Goal: Information Seeking & Learning: Learn about a topic

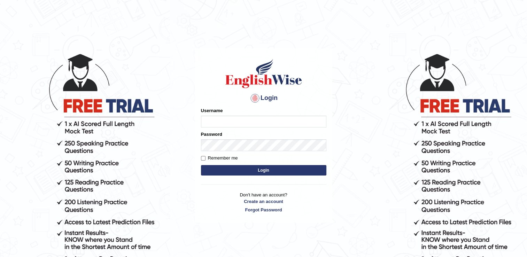
type input "Adedayo"
click at [249, 168] on button "Login" at bounding box center [263, 170] width 125 height 10
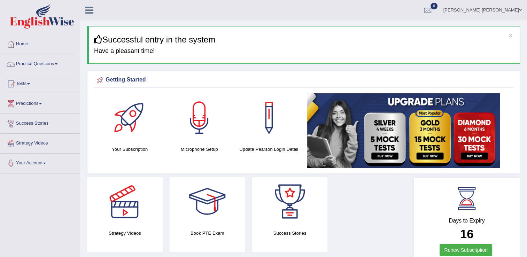
click at [41, 63] on link "Practice Questions" at bounding box center [39, 62] width 79 height 17
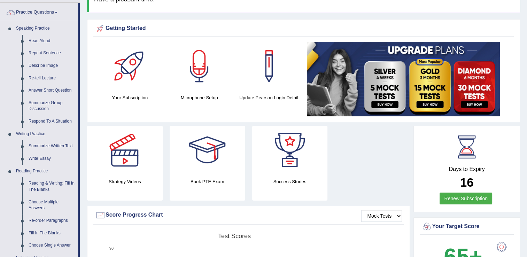
scroll to position [70, 0]
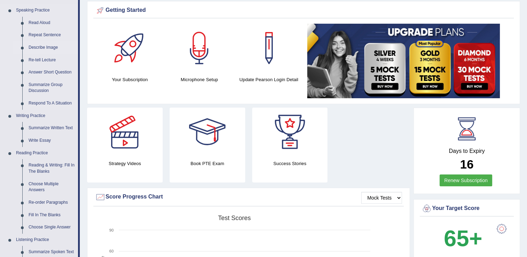
click at [43, 49] on link "Describe Image" at bounding box center [51, 47] width 53 height 13
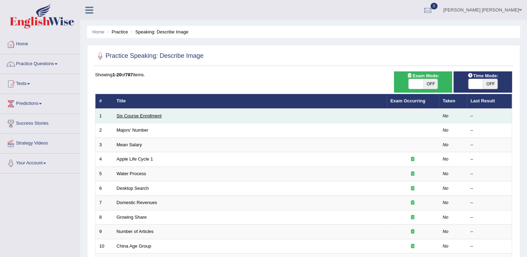
click at [138, 115] on link "Six Course Enrollment" at bounding box center [139, 115] width 45 height 5
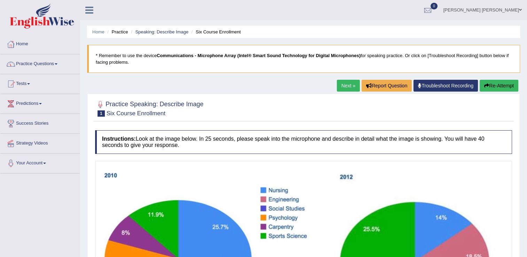
click at [39, 63] on link "Practice Questions" at bounding box center [39, 62] width 79 height 17
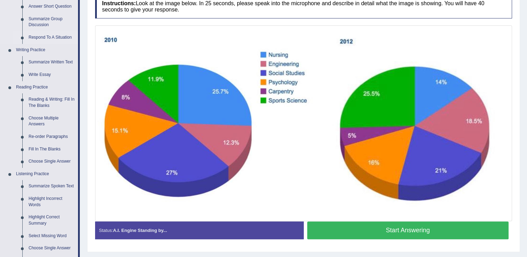
scroll to position [139, 0]
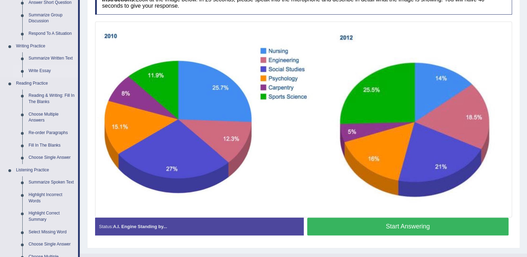
click at [42, 71] on link "Write Essay" at bounding box center [51, 71] width 53 height 13
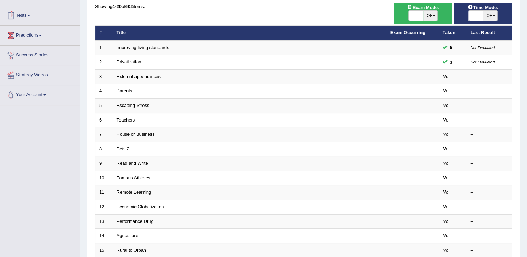
scroll to position [70, 0]
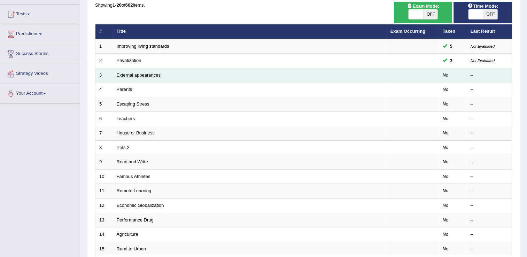
click at [123, 75] on link "External appearances" at bounding box center [139, 74] width 44 height 5
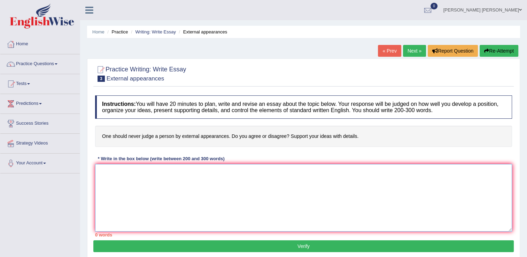
click at [125, 171] on textarea at bounding box center [303, 198] width 417 height 68
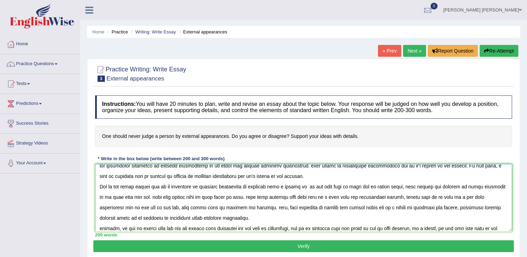
scroll to position [16, 0]
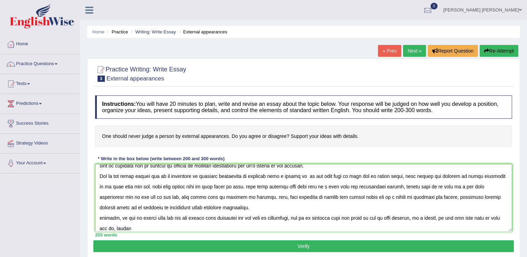
click at [421, 219] on textarea at bounding box center [303, 198] width 417 height 68
click at [421, 218] on textarea at bounding box center [303, 198] width 417 height 68
click at [441, 227] on textarea at bounding box center [303, 198] width 417 height 68
click at [420, 219] on textarea at bounding box center [303, 198] width 417 height 68
click at [425, 218] on textarea at bounding box center [303, 198] width 417 height 68
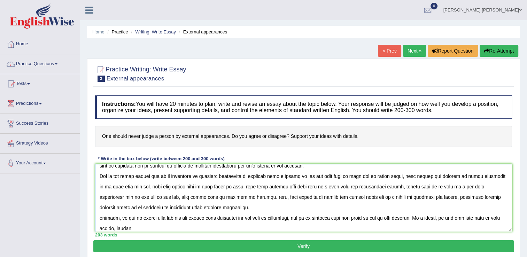
click at [464, 217] on textarea at bounding box center [303, 198] width 417 height 68
click at [443, 218] on textarea at bounding box center [303, 198] width 417 height 68
click at [499, 218] on textarea at bounding box center [303, 198] width 417 height 68
click at [501, 217] on textarea at bounding box center [303, 198] width 417 height 68
click at [138, 226] on textarea at bounding box center [303, 198] width 417 height 68
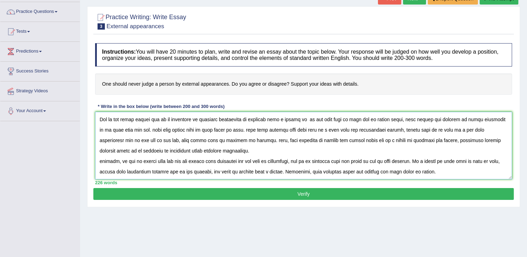
scroll to position [70, 0]
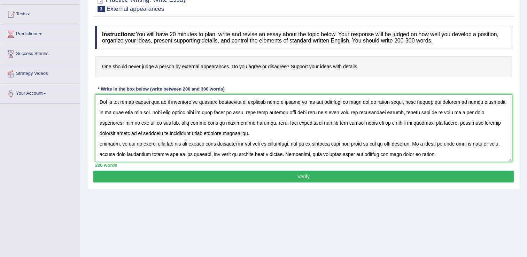
click at [433, 144] on textarea at bounding box center [303, 128] width 417 height 68
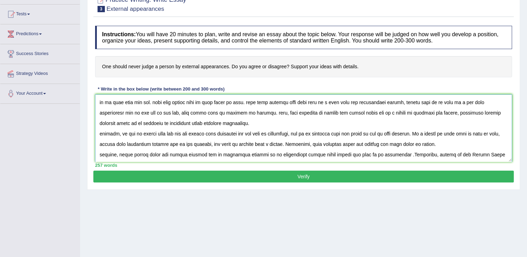
scroll to position [37, 0]
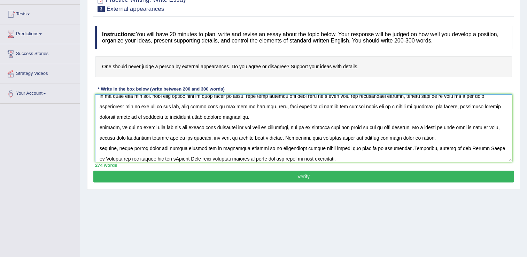
click at [153, 158] on textarea at bounding box center [303, 128] width 417 height 68
click at [379, 157] on textarea at bounding box center [303, 128] width 417 height 68
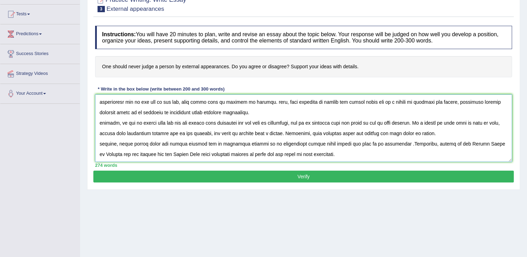
click at [414, 138] on textarea at bounding box center [303, 128] width 417 height 68
click at [395, 138] on textarea at bounding box center [303, 128] width 417 height 68
click at [406, 136] on textarea at bounding box center [303, 128] width 417 height 68
click at [457, 137] on textarea at bounding box center [303, 128] width 417 height 68
click at [120, 148] on textarea at bounding box center [303, 128] width 417 height 68
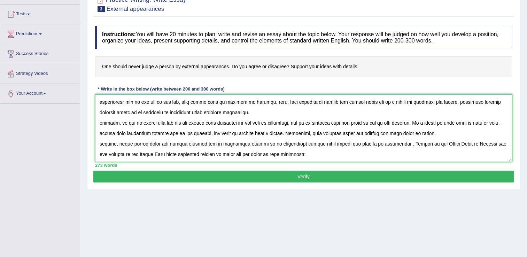
click at [330, 147] on textarea at bounding box center [303, 128] width 417 height 68
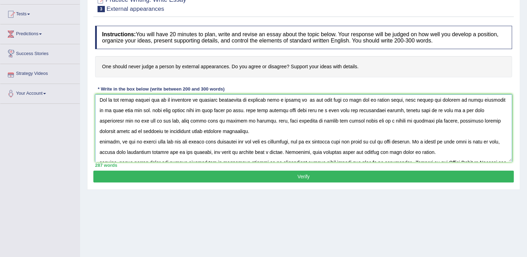
scroll to position [0, 0]
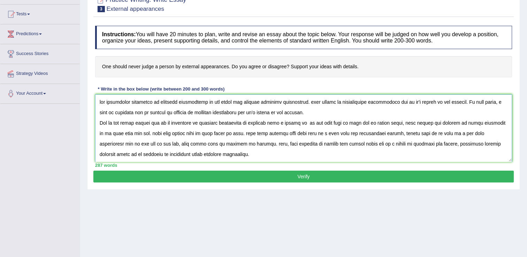
click at [100, 102] on textarea at bounding box center [303, 128] width 417 height 68
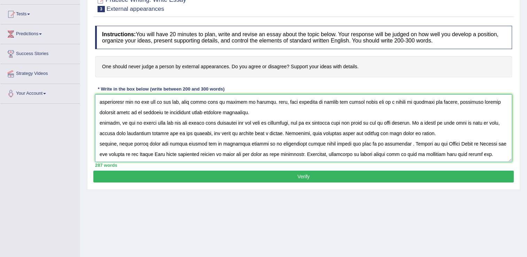
scroll to position [52, 0]
drag, startPoint x: 497, startPoint y: 144, endPoint x: 456, endPoint y: 155, distance: 42.1
click at [456, 155] on textarea at bounding box center [303, 128] width 417 height 68
click at [496, 142] on textarea at bounding box center [303, 128] width 417 height 68
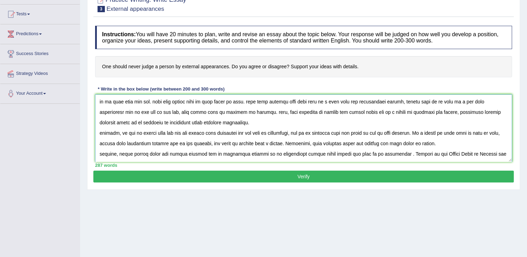
scroll to position [0, 0]
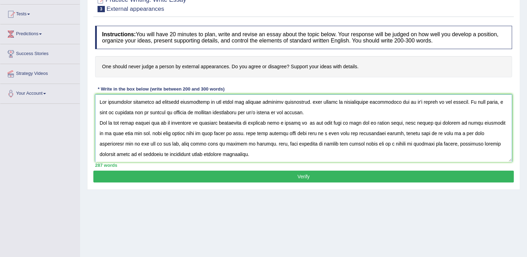
drag, startPoint x: 499, startPoint y: 143, endPoint x: 103, endPoint y: 97, distance: 398.5
click at [103, 97] on textarea at bounding box center [303, 128] width 417 height 68
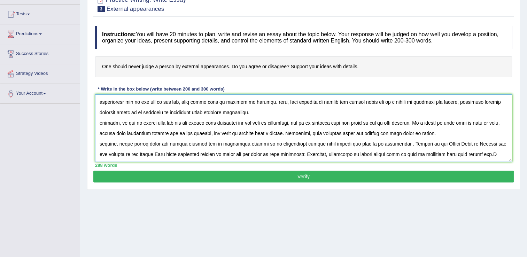
scroll to position [52, 0]
click at [503, 143] on textarea at bounding box center [303, 128] width 417 height 68
drag, startPoint x: 504, startPoint y: 143, endPoint x: 532, endPoint y: 138, distance: 27.7
click at [526, 139] on html "Toggle navigation Home Practice Questions Speaking Practice Read Aloud Repeat S…" at bounding box center [263, 58] width 527 height 257
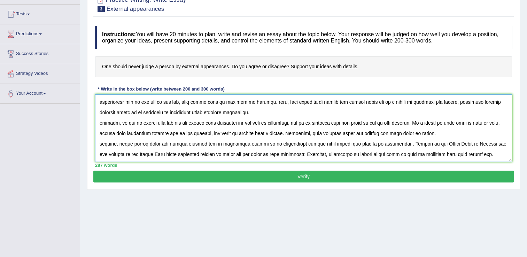
drag, startPoint x: 499, startPoint y: 143, endPoint x: 504, endPoint y: 143, distance: 5.6
click at [506, 140] on textarea at bounding box center [303, 128] width 417 height 68
drag, startPoint x: 497, startPoint y: 142, endPoint x: 510, endPoint y: 126, distance: 20.1
click at [479, 138] on textarea at bounding box center [303, 128] width 417 height 68
drag, startPoint x: 414, startPoint y: 151, endPoint x: 415, endPoint y: 155, distance: 4.0
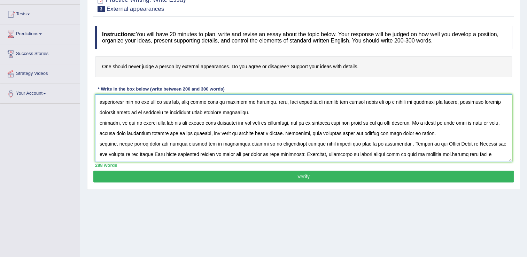
click at [415, 154] on textarea at bounding box center [303, 128] width 417 height 68
click at [457, 142] on textarea at bounding box center [303, 128] width 417 height 68
click at [467, 143] on textarea at bounding box center [303, 128] width 417 height 68
click at [483, 143] on textarea at bounding box center [303, 128] width 417 height 68
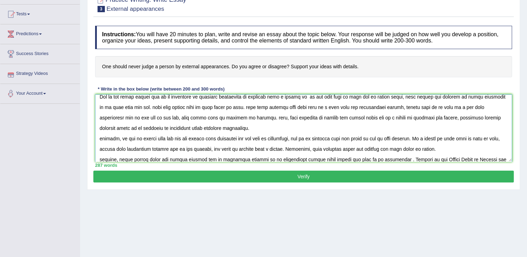
scroll to position [0, 0]
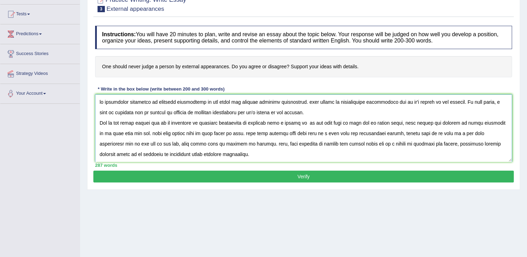
drag, startPoint x: 100, startPoint y: 100, endPoint x: 97, endPoint y: 110, distance: 10.0
click at [100, 100] on textarea at bounding box center [303, 128] width 417 height 68
drag, startPoint x: 498, startPoint y: 142, endPoint x: 93, endPoint y: 85, distance: 409.0
click at [93, 85] on div "Practice Writing: Write Essay 3 External appearances Instructions: You will hav…" at bounding box center [303, 89] width 433 height 201
click at [226, 239] on div "Home Practice Writing: Write Essay External appearances « Prev Next » Report Qu…" at bounding box center [303, 104] width 447 height 348
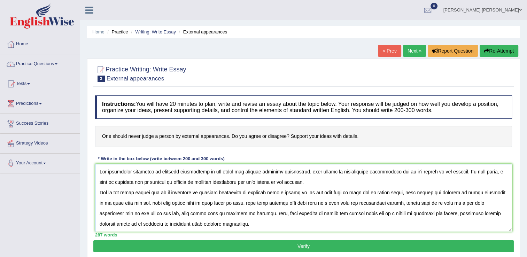
click at [322, 182] on textarea at bounding box center [303, 198] width 417 height 68
click at [311, 171] on textarea at bounding box center [303, 198] width 417 height 68
click at [491, 171] on textarea at bounding box center [303, 198] width 417 height 68
click at [490, 172] on textarea at bounding box center [303, 198] width 417 height 68
click at [152, 203] on textarea at bounding box center [303, 198] width 417 height 68
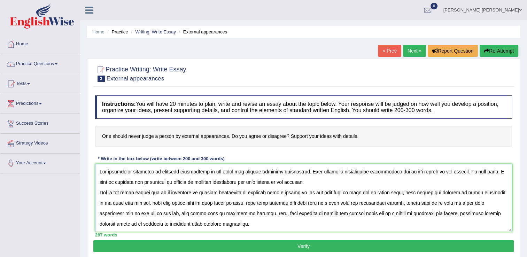
click at [155, 203] on textarea at bounding box center [303, 198] width 417 height 68
click at [154, 203] on textarea at bounding box center [303, 198] width 417 height 68
click at [252, 203] on textarea at bounding box center [303, 198] width 417 height 68
click at [337, 202] on textarea at bounding box center [303, 198] width 417 height 68
click at [352, 222] on textarea at bounding box center [303, 198] width 417 height 68
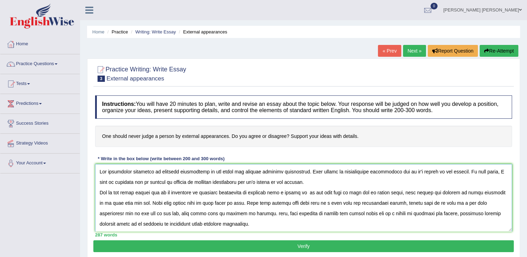
click at [117, 224] on textarea at bounding box center [303, 198] width 417 height 68
click at [116, 223] on textarea at bounding box center [303, 198] width 417 height 68
click at [118, 224] on textarea at bounding box center [303, 198] width 417 height 68
click at [117, 224] on textarea at bounding box center [303, 198] width 417 height 68
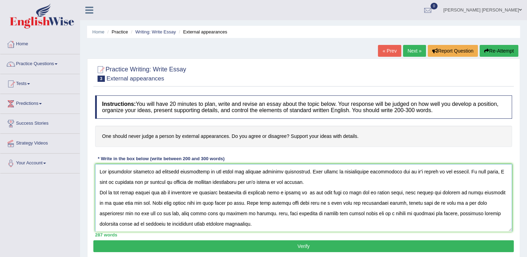
click at [132, 225] on textarea at bounding box center [303, 198] width 417 height 68
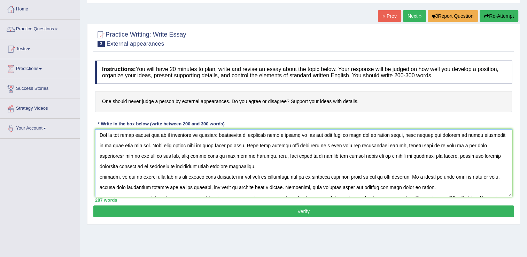
scroll to position [35, 0]
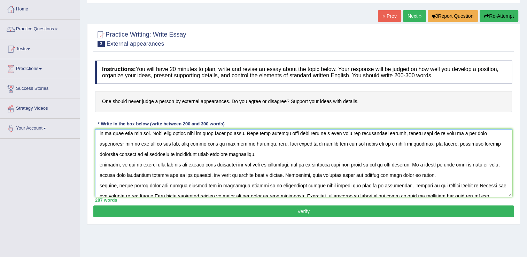
click at [102, 164] on textarea at bounding box center [303, 163] width 417 height 68
click at [305, 164] on textarea at bounding box center [303, 163] width 417 height 68
click at [301, 165] on textarea at bounding box center [303, 163] width 417 height 68
drag, startPoint x: 383, startPoint y: 175, endPoint x: 378, endPoint y: 181, distance: 7.7
click at [383, 176] on textarea at bounding box center [303, 163] width 417 height 68
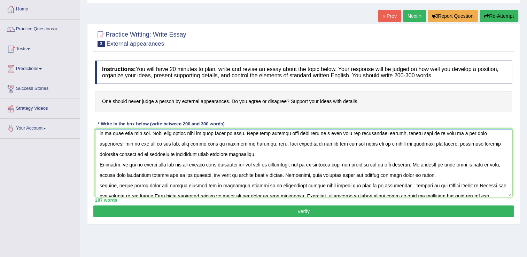
click at [382, 175] on textarea at bounding box center [303, 163] width 417 height 68
click at [404, 225] on div "Home Practice Writing: Write Essay External appearances « Prev Next » Report Qu…" at bounding box center [303, 139] width 447 height 348
click at [382, 176] on textarea at bounding box center [303, 163] width 417 height 68
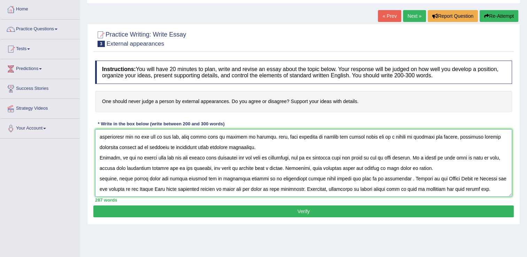
type textarea "The increasing influence of external appearances on our lives has ignited numer…"
click at [306, 210] on button "Verify" at bounding box center [303, 211] width 420 height 12
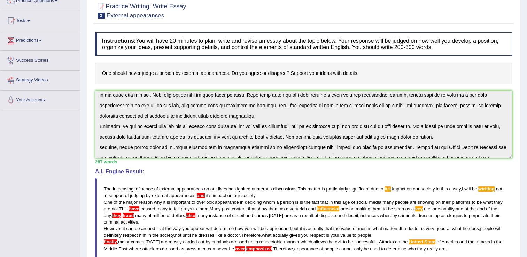
scroll to position [0, 0]
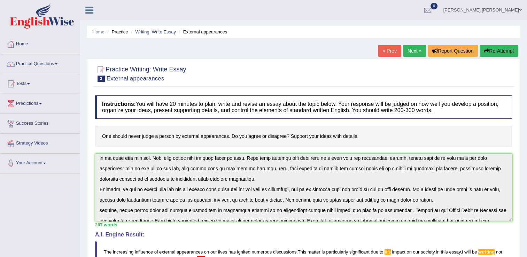
click at [490, 49] on button "Re-Attempt" at bounding box center [498, 51] width 39 height 12
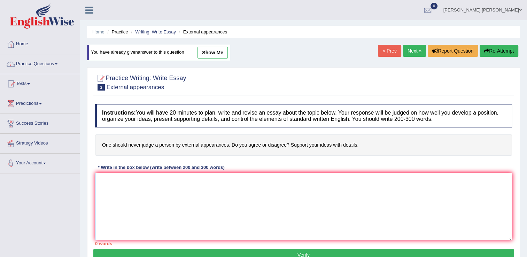
paste textarea "The increasing influence of external appearances on our lives has ignited numer…"
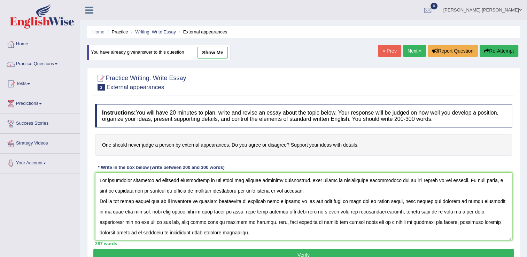
click at [247, 191] on textarea at bounding box center [303, 207] width 417 height 68
click at [230, 191] on textarea at bounding box center [303, 207] width 417 height 68
click at [153, 211] on textarea at bounding box center [303, 207] width 417 height 68
click at [172, 212] on textarea at bounding box center [303, 207] width 417 height 68
click at [380, 212] on textarea at bounding box center [303, 207] width 417 height 68
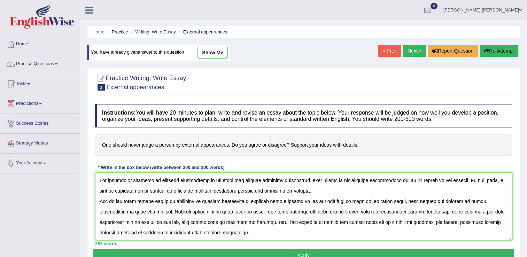
click at [378, 211] on textarea at bounding box center [303, 207] width 417 height 68
click at [470, 212] on textarea at bounding box center [303, 207] width 417 height 68
click at [474, 212] on textarea at bounding box center [303, 207] width 417 height 68
click at [493, 211] on textarea at bounding box center [303, 207] width 417 height 68
click at [181, 222] on textarea at bounding box center [303, 207] width 417 height 68
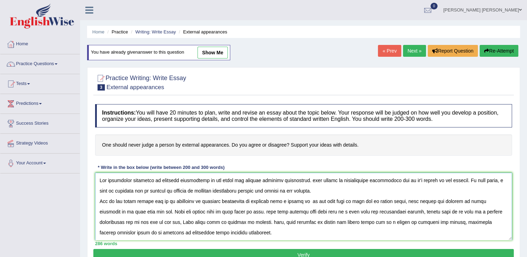
click at [203, 222] on textarea at bounding box center [303, 207] width 417 height 68
click at [246, 221] on textarea at bounding box center [303, 207] width 417 height 68
click at [228, 222] on textarea at bounding box center [303, 207] width 417 height 68
click at [290, 221] on textarea at bounding box center [303, 207] width 417 height 68
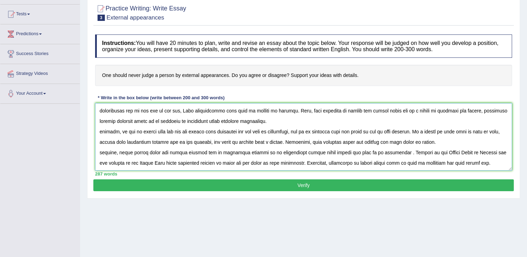
scroll to position [104, 0]
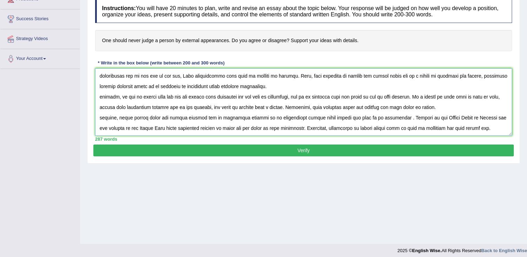
click at [101, 118] on textarea at bounding box center [303, 102] width 417 height 68
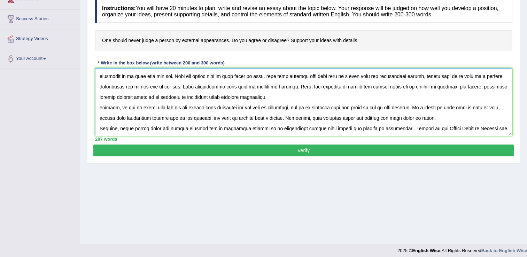
scroll to position [42, 0]
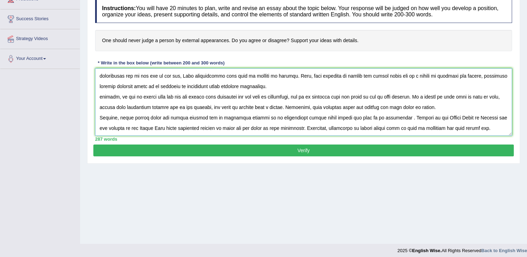
click at [281, 128] on textarea at bounding box center [303, 102] width 417 height 68
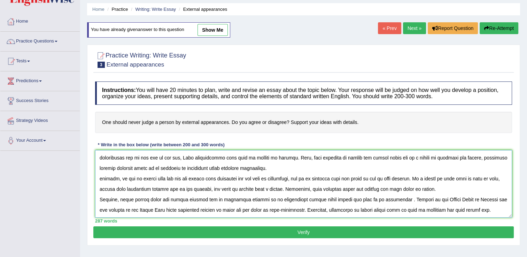
scroll to position [109, 0]
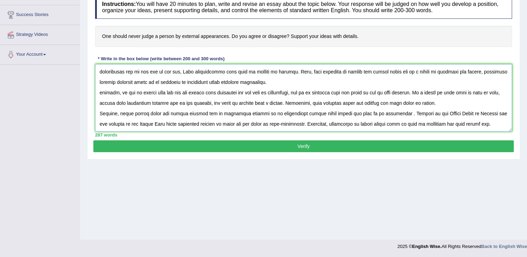
click at [454, 114] on textarea at bounding box center [303, 98] width 417 height 68
click at [453, 115] on textarea at bounding box center [303, 98] width 417 height 68
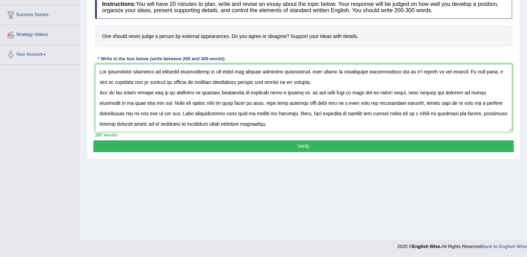
scroll to position [0, 0]
click at [311, 72] on textarea at bounding box center [303, 98] width 417 height 68
click at [491, 70] on textarea at bounding box center [303, 98] width 417 height 68
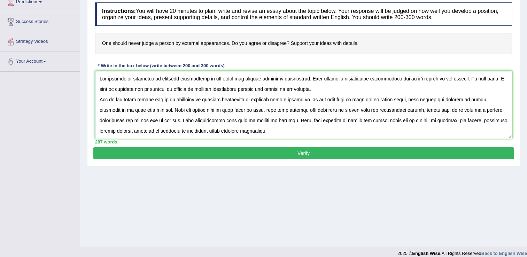
scroll to position [109, 0]
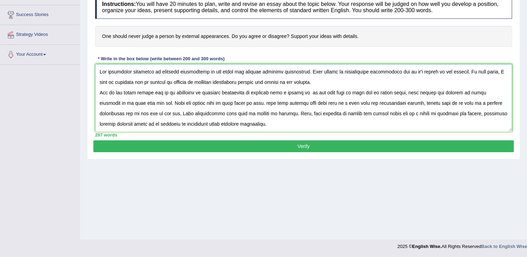
click at [409, 71] on textarea at bounding box center [303, 98] width 417 height 68
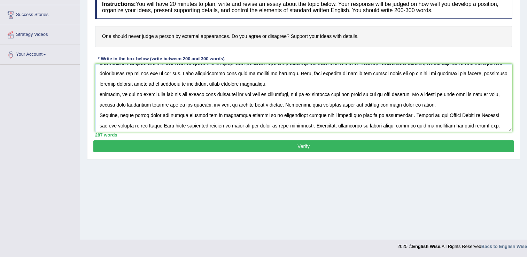
scroll to position [42, 0]
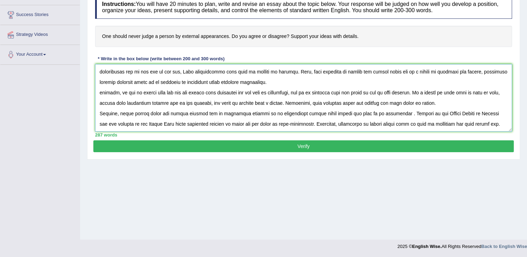
type textarea "The increasing influence of external appearances on our lives has ignited numer…"
click at [323, 147] on button "Verify" at bounding box center [303, 146] width 420 height 12
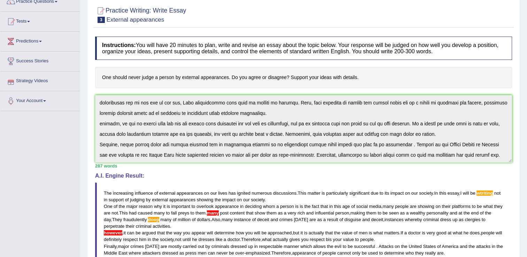
scroll to position [200, 0]
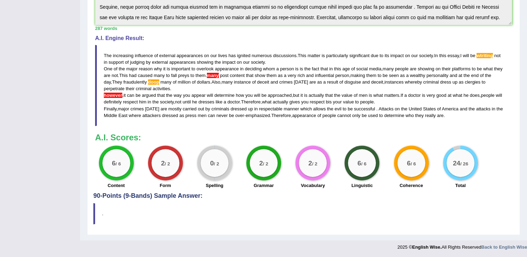
click at [505, 35] on h4 "A.I. Engine Result:" at bounding box center [303, 38] width 417 height 6
click at [484, 33] on div "Instructions: You will have 20 minutes to plan, write and revise an essay about…" at bounding box center [303, 44] width 420 height 297
click at [468, 29] on div "287 words" at bounding box center [303, 28] width 417 height 7
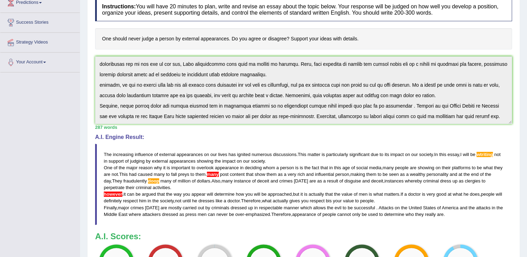
scroll to position [95, 0]
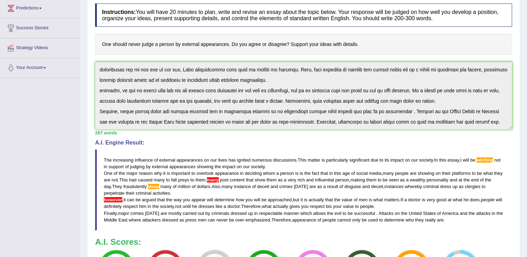
click at [506, 137] on div "Instructions: You will have 20 minutes to plan, write and revise an essay about…" at bounding box center [303, 148] width 420 height 297
click at [480, 42] on h4 "One should never judge a person by external appearances. Do you agree or disagr…" at bounding box center [303, 44] width 417 height 21
click at [503, 141] on h4 "A.I. Engine Result:" at bounding box center [303, 143] width 417 height 6
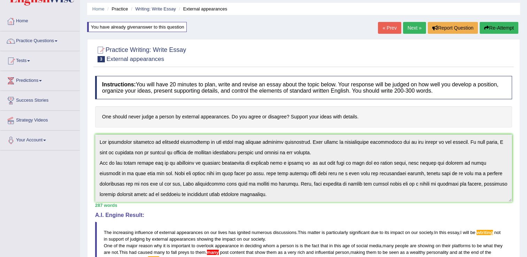
scroll to position [0, 0]
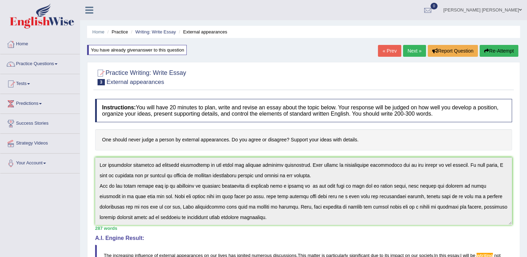
click at [500, 50] on button "Re-Attempt" at bounding box center [498, 51] width 39 height 12
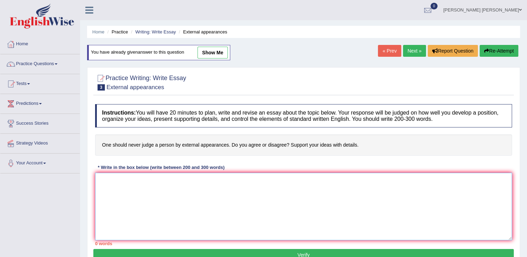
paste textarea "The increasing influence of external appearances on our lives has ignited numer…"
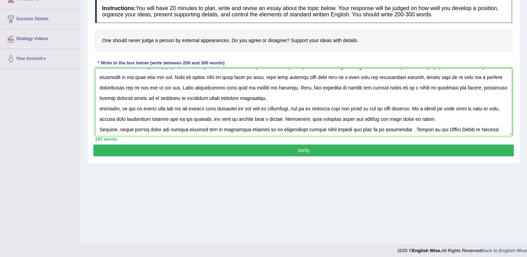
scroll to position [42, 0]
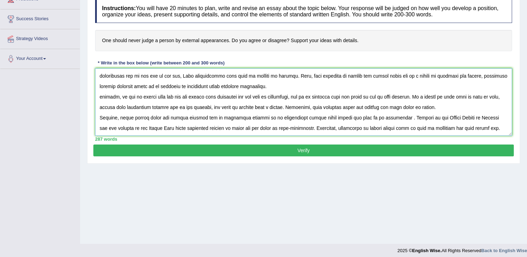
click at [102, 96] on textarea at bounding box center [303, 102] width 417 height 68
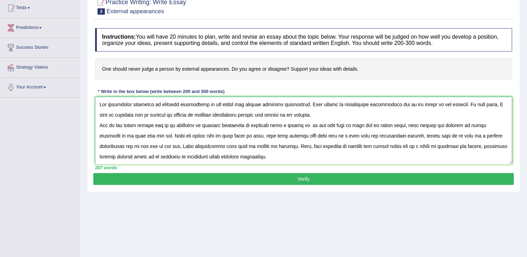
scroll to position [35, 0]
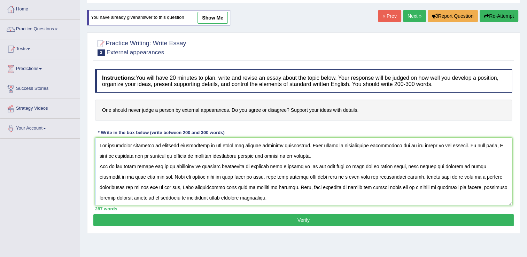
click at [252, 177] on textarea at bounding box center [303, 172] width 417 height 68
click at [229, 187] on textarea at bounding box center [303, 172] width 417 height 68
click at [249, 188] on textarea at bounding box center [303, 172] width 417 height 68
click at [275, 187] on textarea at bounding box center [303, 172] width 417 height 68
type textarea "The increasing influence of external appearances on our lives has ignited numer…"
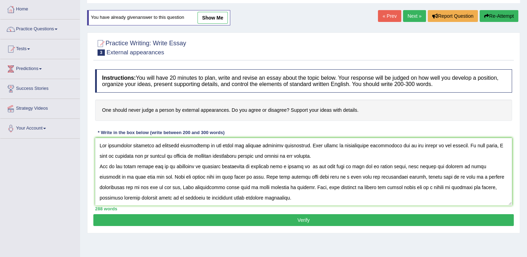
click at [281, 215] on button "Verify" at bounding box center [303, 220] width 420 height 12
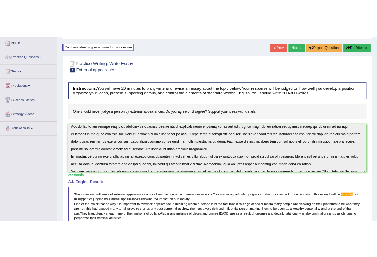
scroll to position [0, 0]
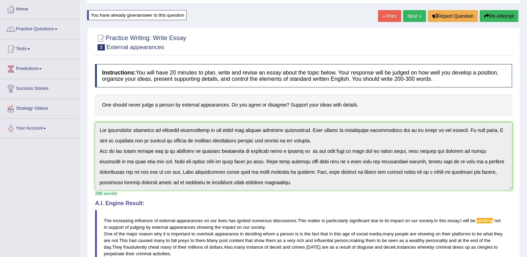
click at [89, 123] on div "Practice Writing: Write Essay 3 External appearances Instructions: You will hav…" at bounding box center [303, 213] width 433 height 373
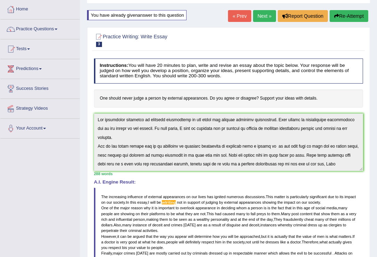
click at [246, 28] on div "Practice Writing: Write Essay 3 External appearances Instructions: You will hav…" at bounding box center [228, 196] width 283 height 339
click at [244, 35] on h2 "Practice Writing: Write Essay 3 External appearances" at bounding box center [177, 39] width 167 height 15
click at [343, 19] on button "Re-Attempt" at bounding box center [349, 16] width 39 height 12
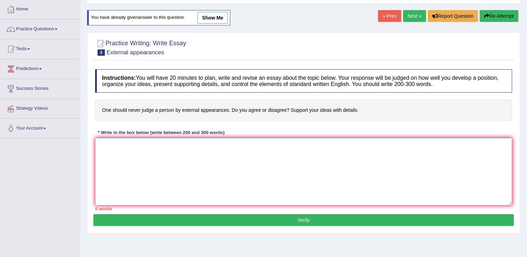
paste textarea "The increasing influence of external appearances on our lives has ignited numer…"
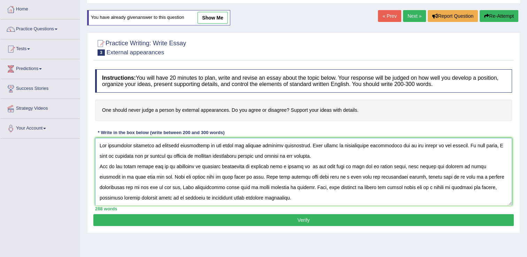
click at [111, 155] on textarea at bounding box center [303, 172] width 417 height 68
type textarea "The increasing influence of external appearances on our lives has ignited numer…"
click at [329, 220] on button "Verify" at bounding box center [303, 220] width 420 height 12
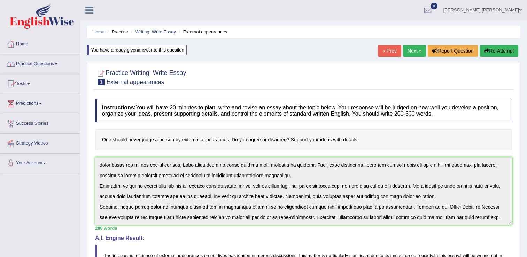
click at [377, 51] on link "Next »" at bounding box center [414, 51] width 23 height 12
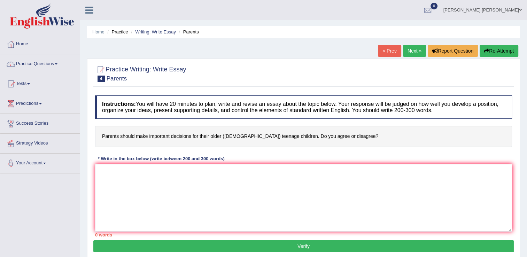
scroll to position [109, 0]
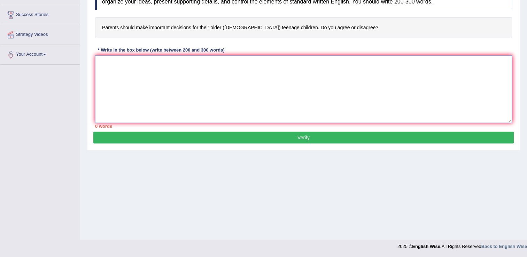
click at [115, 68] on textarea at bounding box center [303, 89] width 417 height 68
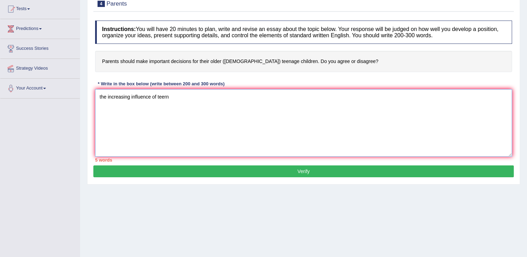
scroll to position [4, 0]
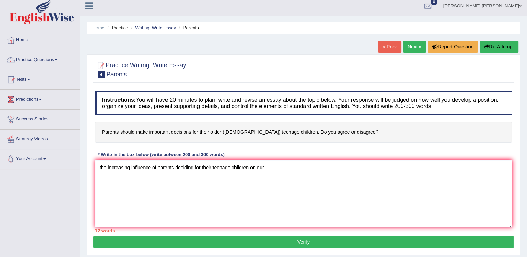
click at [328, 182] on textarea "the increasing influence of parents deciding for their teenage children on our" at bounding box center [303, 194] width 417 height 68
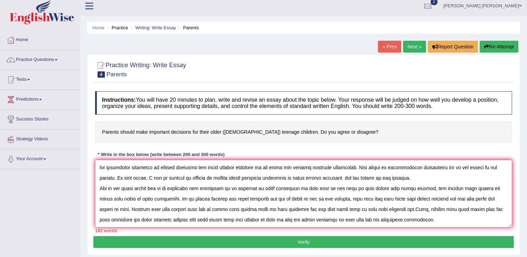
drag, startPoint x: 381, startPoint y: 209, endPoint x: 383, endPoint y: 217, distance: 7.6
click at [381, 210] on textarea at bounding box center [303, 194] width 417 height 68
click at [402, 218] on textarea at bounding box center [303, 194] width 417 height 68
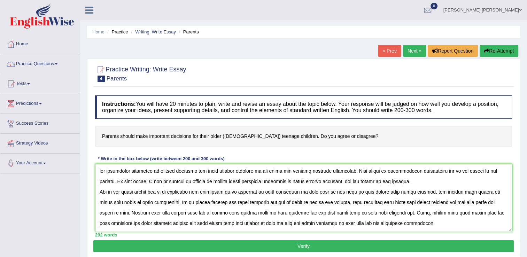
scroll to position [0, 0]
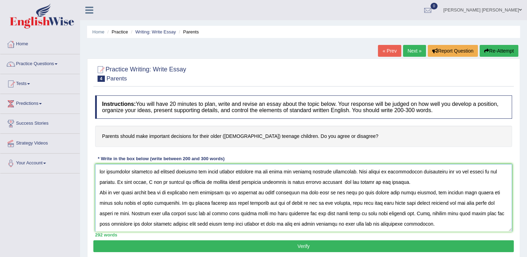
click at [102, 175] on textarea at bounding box center [303, 198] width 417 height 68
click at [286, 203] on textarea at bounding box center [303, 198] width 417 height 68
click at [288, 202] on textarea at bounding box center [303, 198] width 417 height 68
click at [288, 204] on textarea at bounding box center [303, 198] width 417 height 68
click at [287, 203] on textarea at bounding box center [303, 198] width 417 height 68
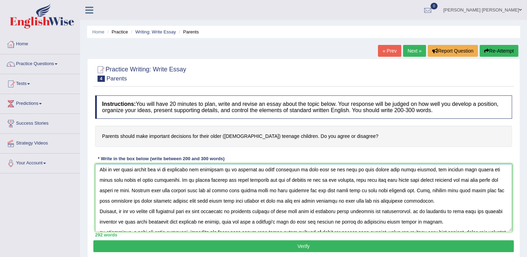
scroll to position [35, 0]
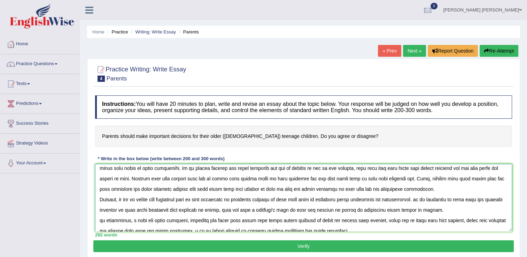
click at [382, 180] on textarea at bounding box center [303, 198] width 417 height 68
click at [160, 189] on textarea at bounding box center [303, 198] width 417 height 68
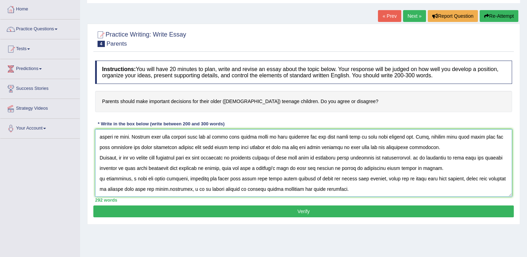
click at [156, 168] on textarea at bounding box center [303, 163] width 417 height 68
click at [413, 187] on textarea at bounding box center [303, 163] width 417 height 68
click at [156, 167] on textarea at bounding box center [303, 163] width 417 height 68
click at [154, 168] on textarea at bounding box center [303, 163] width 417 height 68
click at [372, 190] on textarea at bounding box center [303, 163] width 417 height 68
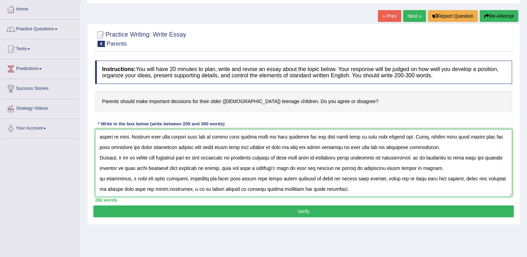
click at [153, 169] on textarea at bounding box center [303, 163] width 417 height 68
click at [101, 178] on textarea at bounding box center [303, 163] width 417 height 68
click at [250, 178] on textarea at bounding box center [303, 163] width 417 height 68
click at [279, 179] on textarea at bounding box center [303, 163] width 417 height 68
click at [471, 178] on textarea at bounding box center [303, 163] width 417 height 68
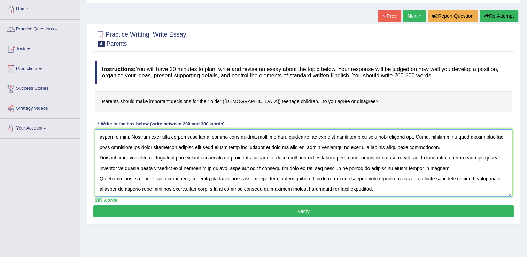
click at [487, 178] on textarea at bounding box center [303, 163] width 417 height 68
click at [193, 190] on textarea at bounding box center [303, 163] width 417 height 68
click at [191, 188] on textarea at bounding box center [303, 163] width 417 height 68
type textarea "The increasing influence of parents deciding for their teenage children on our …"
click at [351, 211] on button "Verify" at bounding box center [303, 211] width 420 height 12
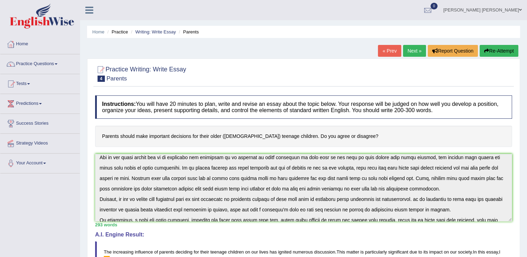
scroll to position [0, 0]
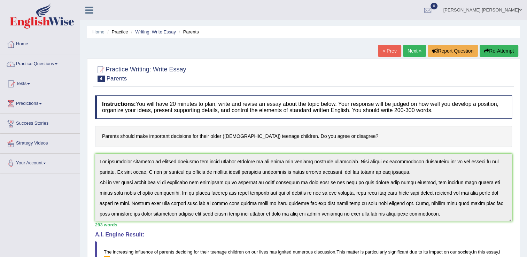
click at [494, 51] on button "Re-Attempt" at bounding box center [498, 51] width 39 height 12
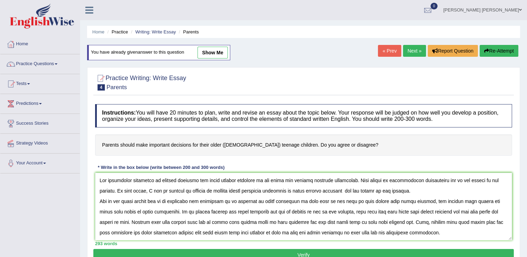
click at [137, 191] on textarea at bounding box center [303, 207] width 417 height 68
click at [304, 221] on textarea at bounding box center [303, 207] width 417 height 68
click at [393, 221] on textarea at bounding box center [303, 207] width 417 height 68
click at [396, 222] on textarea at bounding box center [303, 207] width 417 height 68
click at [395, 222] on textarea at bounding box center [303, 207] width 417 height 68
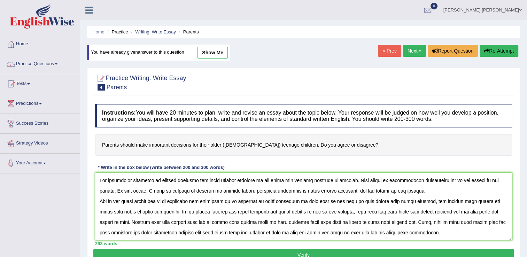
click at [352, 222] on textarea at bounding box center [303, 207] width 417 height 68
click at [329, 222] on textarea at bounding box center [303, 207] width 417 height 68
click at [422, 222] on textarea at bounding box center [303, 207] width 417 height 68
click at [183, 233] on textarea at bounding box center [303, 207] width 417 height 68
click at [192, 230] on textarea at bounding box center [303, 207] width 417 height 68
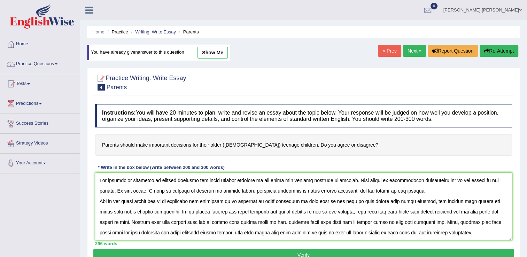
click at [224, 200] on textarea at bounding box center [303, 207] width 417 height 68
click at [423, 189] on textarea at bounding box center [303, 207] width 417 height 68
click at [223, 200] on textarea at bounding box center [303, 207] width 417 height 68
click at [284, 232] on textarea at bounding box center [303, 207] width 417 height 68
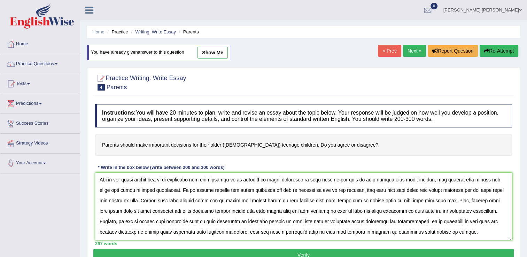
scroll to position [42, 0]
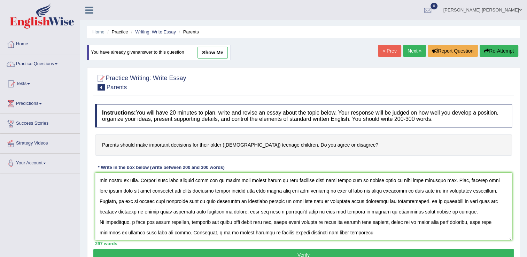
click at [260, 201] on textarea at bounding box center [303, 207] width 417 height 68
click at [351, 201] on textarea at bounding box center [303, 207] width 417 height 68
click at [347, 200] on textarea at bounding box center [303, 207] width 417 height 68
click at [352, 202] on textarea at bounding box center [303, 207] width 417 height 68
click at [435, 202] on textarea at bounding box center [303, 207] width 417 height 68
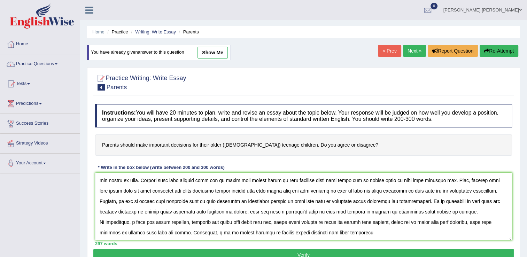
click at [455, 201] on textarea at bounding box center [303, 207] width 417 height 68
click at [132, 221] on textarea at bounding box center [303, 207] width 417 height 68
click at [131, 222] on textarea at bounding box center [303, 207] width 417 height 68
click at [132, 220] on textarea at bounding box center [303, 207] width 417 height 68
click at [189, 222] on textarea at bounding box center [303, 207] width 417 height 68
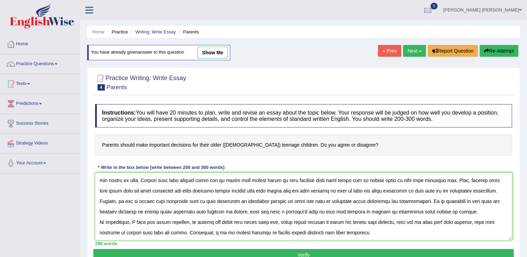
click at [137, 233] on textarea at bounding box center [303, 207] width 417 height 68
click at [214, 231] on textarea at bounding box center [303, 207] width 417 height 68
click at [364, 234] on textarea at bounding box center [303, 207] width 417 height 68
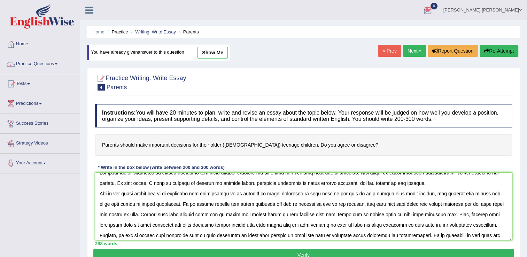
scroll to position [0, 0]
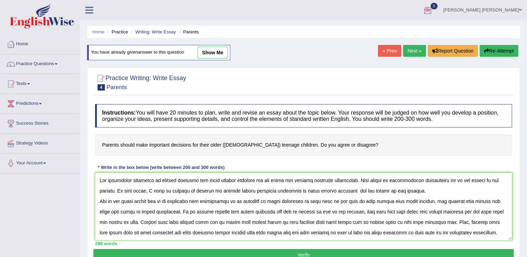
drag, startPoint x: 364, startPoint y: 233, endPoint x: 88, endPoint y: 173, distance: 282.9
click at [87, 173] on div "Practice Writing: Write Essay 4 Parents Instructions: You will have 20 minutes …" at bounding box center [303, 167] width 433 height 201
type textarea "The increasing influence of parents deciding for their teenage children on our …"
click at [453, 146] on h4 "Parents should make important decisions for their older ([DEMOGRAPHIC_DATA]) te…" at bounding box center [303, 144] width 417 height 21
click at [498, 52] on button "Re-Attempt" at bounding box center [498, 51] width 39 height 12
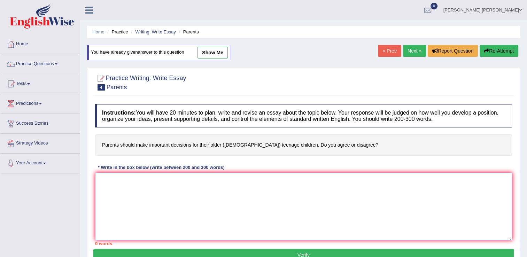
paste textarea "The increasing influence of parents deciding for their teenage children on our …"
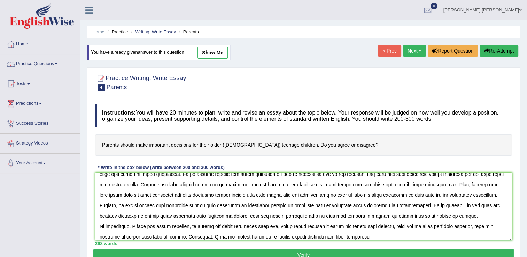
scroll to position [42, 0]
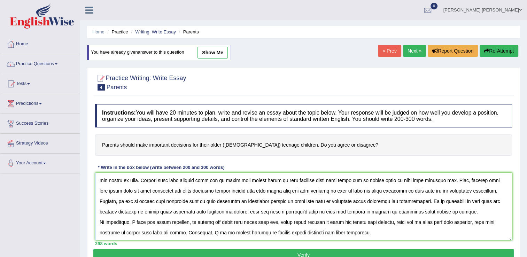
type textarea "The increasing influence of parents deciding for their teenage children on our …"
click at [319, 251] on button "Verify" at bounding box center [303, 255] width 420 height 12
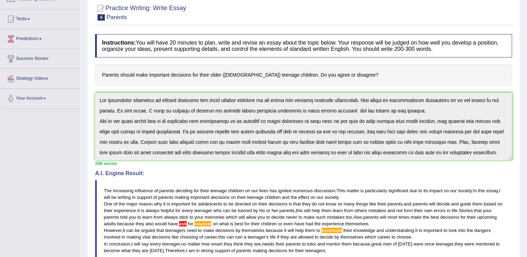
scroll to position [0, 0]
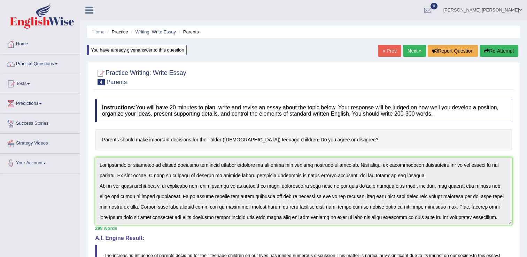
click at [508, 51] on button "Re-Attempt" at bounding box center [498, 51] width 39 height 12
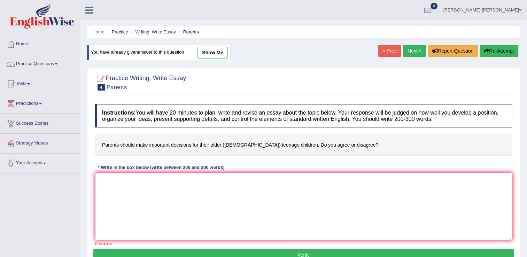
paste textarea "The increasing influence of parents deciding for their teenage children on our …"
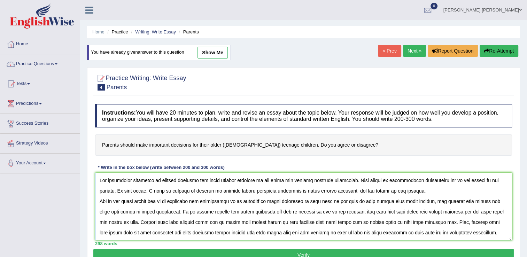
click at [283, 233] on textarea at bounding box center [303, 207] width 417 height 68
click at [313, 231] on textarea at bounding box center [303, 207] width 417 height 68
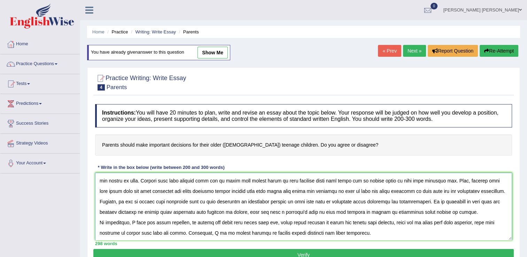
scroll to position [42, 0]
click at [343, 201] on textarea at bounding box center [303, 207] width 417 height 68
click at [341, 201] on textarea at bounding box center [303, 207] width 417 height 68
type textarea "The increasing influence of parents deciding for their teenage children on our …"
click at [331, 253] on button "Verify" at bounding box center [303, 255] width 420 height 12
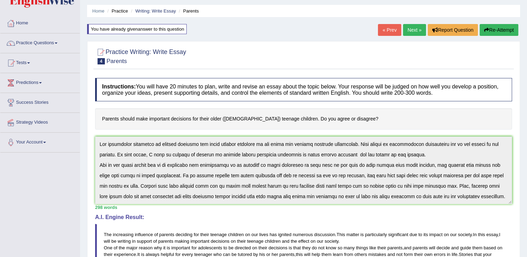
scroll to position [0, 0]
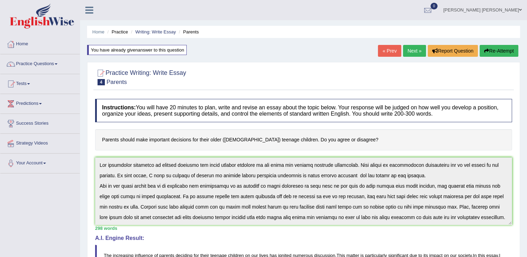
click at [501, 50] on button "Re-Attempt" at bounding box center [498, 51] width 39 height 12
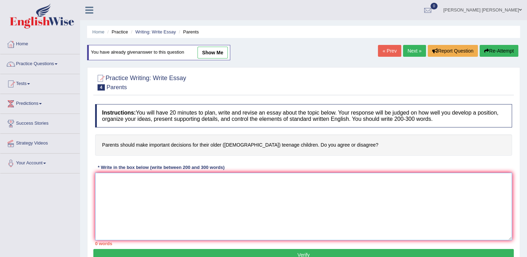
paste textarea "The increasing influence of parents deciding for their teenage children on our …"
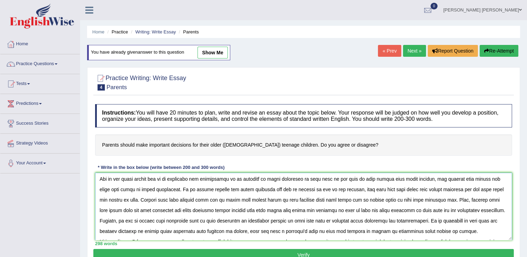
scroll to position [42, 0]
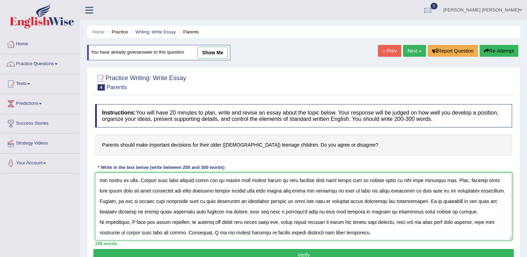
click at [308, 192] on textarea at bounding box center [303, 207] width 417 height 68
type textarea "The increasing influence of parents deciding for their teenage children on our …"
click at [350, 250] on button "Verify" at bounding box center [303, 255] width 420 height 12
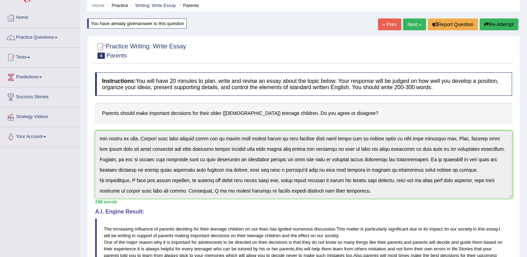
scroll to position [0, 0]
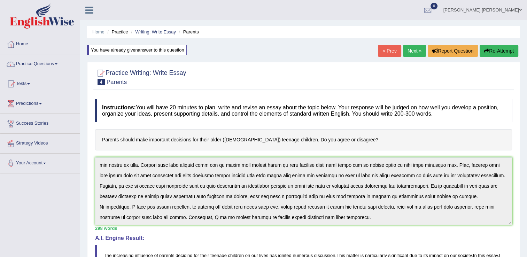
click at [496, 50] on button "Re-Attempt" at bounding box center [498, 51] width 39 height 12
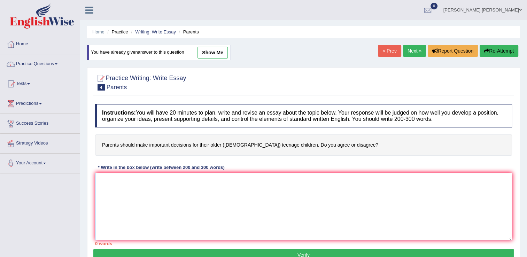
paste textarea "The increasing influence of parents deciding for their teenage children on our …"
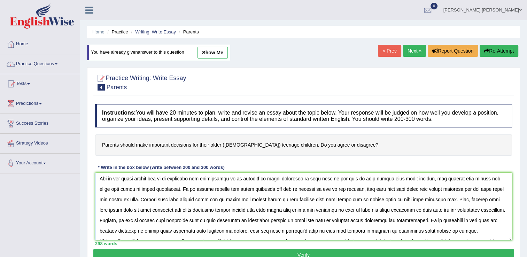
scroll to position [35, 0]
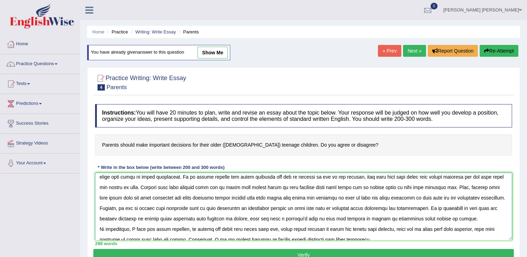
click at [313, 199] on textarea at bounding box center [303, 207] width 417 height 68
click at [501, 199] on textarea at bounding box center [303, 207] width 417 height 68
click at [315, 198] on textarea at bounding box center [303, 207] width 417 height 68
type textarea "The increasing influence of parents deciding for their teenage children on our …"
click at [308, 254] on button "Verify" at bounding box center [303, 255] width 420 height 12
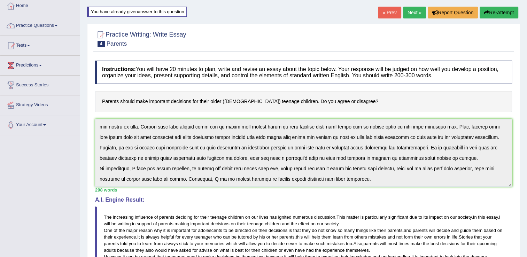
scroll to position [0, 0]
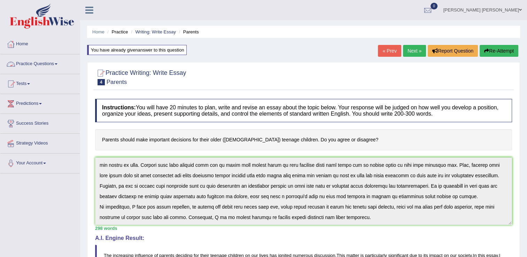
click at [22, 64] on link "Practice Questions" at bounding box center [39, 62] width 79 height 17
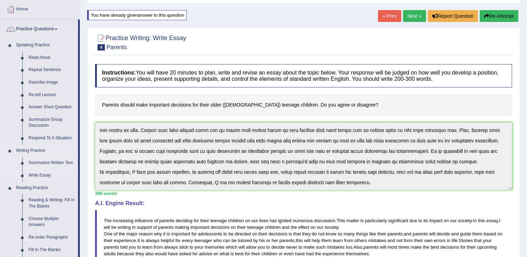
scroll to position [70, 0]
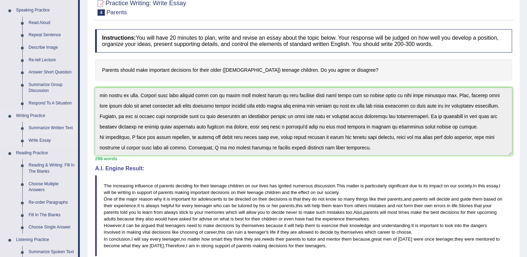
click at [42, 128] on link "Summarize Written Text" at bounding box center [51, 128] width 53 height 13
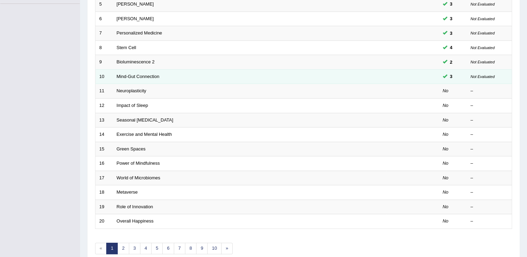
scroll to position [174, 0]
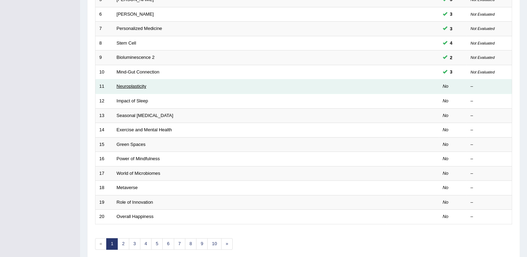
click at [131, 87] on link "Neuroplasticity" at bounding box center [132, 86] width 30 height 5
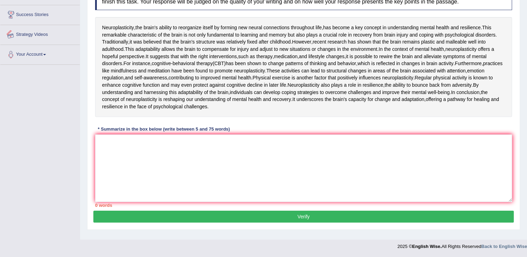
scroll to position [168, 0]
click at [134, 145] on textarea at bounding box center [303, 168] width 417 height 68
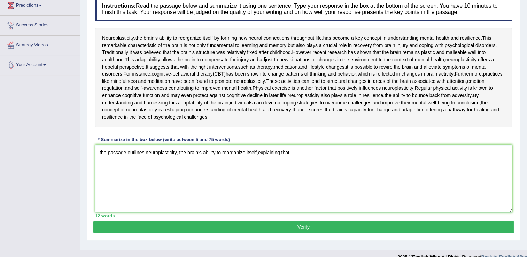
click at [257, 212] on textarea "the passage outlines neuroplasticity, the brain's ability to reorganize itself,…" at bounding box center [303, 179] width 417 height 68
click at [309, 212] on textarea "the passage outlines neuroplasticity, the brain's ability to reorganize itself,…" at bounding box center [303, 179] width 417 height 68
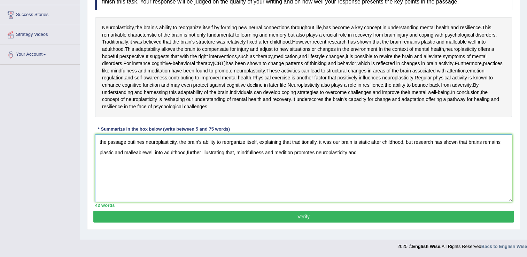
scroll to position [133, 0]
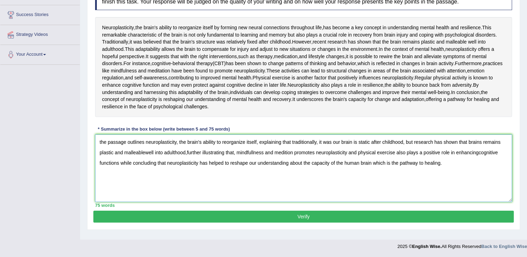
click at [101, 182] on textarea "the passage outlines neuroplasticity, the brain's ability to reorganize itself,…" at bounding box center [303, 168] width 417 height 68
click at [122, 202] on textarea "The passage outlines neuroplasticity, the brain's ability to reorganize itself,…" at bounding box center [303, 168] width 417 height 68
click at [187, 193] on textarea "The passage outlines neuroplasticity, the brain's ability to reorganize itself,…" at bounding box center [303, 168] width 417 height 68
type textarea "The passage outlines neuroplasticity, the brain's ability to reorganize itself,…"
click at [201, 222] on button "Verify" at bounding box center [303, 217] width 420 height 12
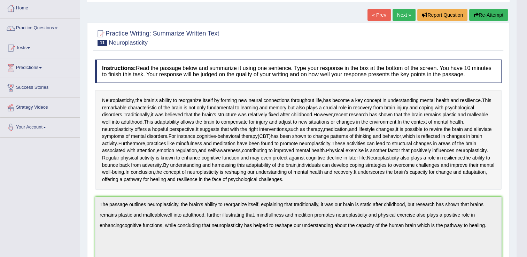
scroll to position [0, 0]
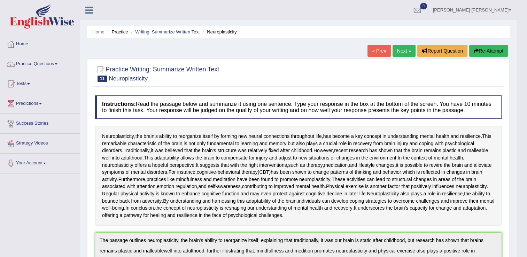
click at [486, 52] on button "Re-Attempt" at bounding box center [488, 51] width 39 height 12
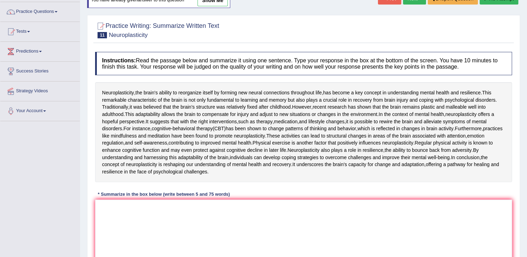
scroll to position [174, 0]
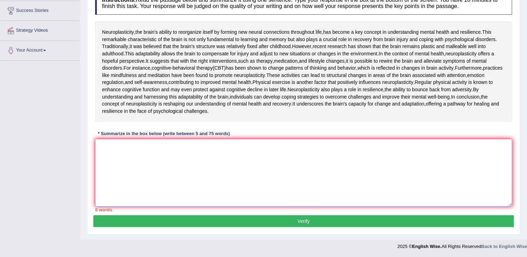
paste textarea "The passage outlines neuroplasticity, the brain's ability to reorganize itself,…"
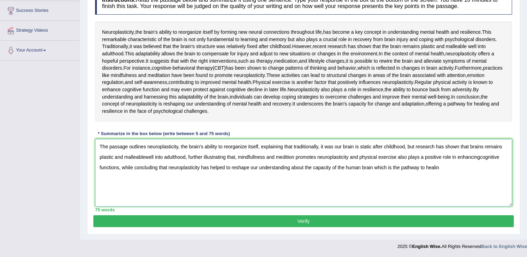
click at [257, 161] on textarea "The passage outlines neuroplasticity, the brain's ability to reorganize itself,…" at bounding box center [303, 173] width 417 height 68
drag, startPoint x: 287, startPoint y: 158, endPoint x: 292, endPoint y: 159, distance: 5.1
click at [289, 158] on textarea "The passage outlines neuroplasticity, the brain's ability to reorganize itself,…" at bounding box center [303, 173] width 417 height 68
click at [348, 185] on textarea "The passage outlines neuroplasticity, the brain's ability to reorganize itself,…" at bounding box center [303, 173] width 417 height 68
click at [288, 158] on textarea "The passage outlines neuroplasticity, the brain's ability to reorganize itself,…" at bounding box center [303, 173] width 417 height 68
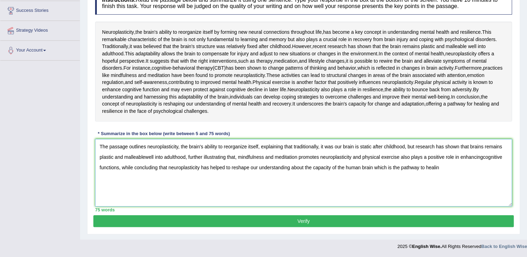
click at [485, 160] on textarea "The passage outlines neuroplasticity, the brain's ability to reorganize itself,…" at bounding box center [303, 173] width 417 height 68
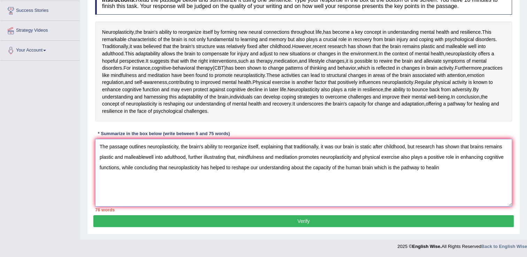
click at [451, 177] on textarea "The passage outlines neuroplasticity, the brain's ability to reorganize itself,…" at bounding box center [303, 173] width 417 height 68
click at [428, 159] on textarea "The passage outlines neuroplasticity, the brain's ability to reorganize itself,…" at bounding box center [303, 173] width 417 height 68
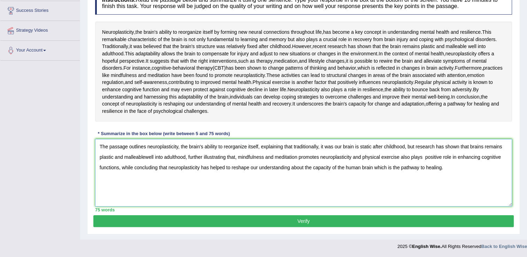
type textarea "The passage outlines neuroplasticity, the brain's ability to reorganize itself,…"
click at [383, 225] on button "Verify" at bounding box center [303, 221] width 420 height 12
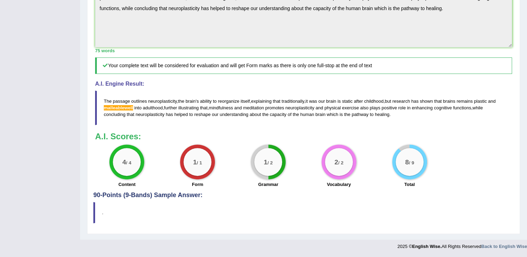
scroll to position [272, 0]
click at [92, 29] on div "Practice Writing: Summarize Written Text 11 Neuroplasticity Instructions: Read …" at bounding box center [303, 19] width 433 height 429
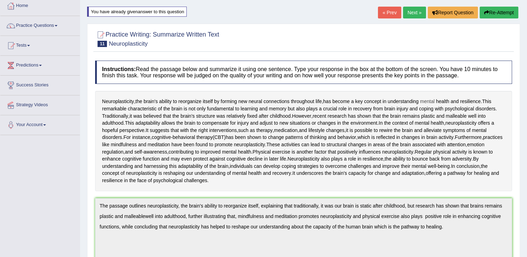
scroll to position [0, 0]
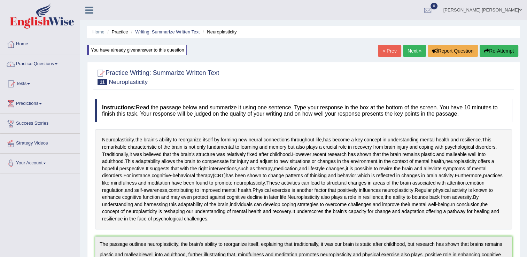
click at [492, 52] on button "Re-Attempt" at bounding box center [498, 51] width 39 height 12
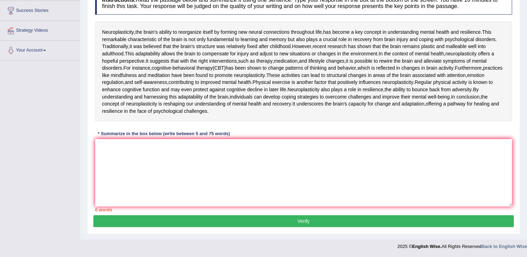
scroll to position [176, 0]
paste textarea "The passage outlines neuroplasticity, the brain's ability to reorganize itself,…"
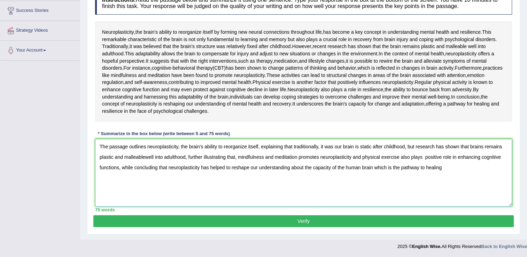
click at [146, 157] on textarea "The passage outlines neuroplasticity, the brain's ability to reorganize itself,…" at bounding box center [303, 173] width 417 height 68
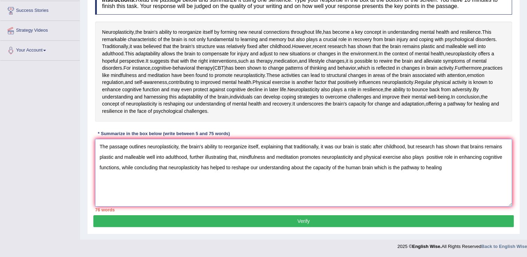
click at [443, 148] on textarea "The passage outlines neuroplasticity, the brain's ability to reorganize itself,…" at bounding box center [303, 173] width 417 height 68
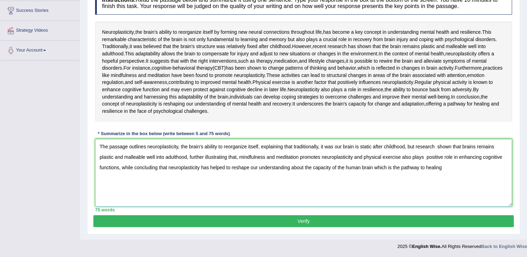
click at [452, 148] on textarea "The passage outlines neuroplasticity, the brain's ability to reorganize itself,…" at bounding box center [303, 173] width 417 height 68
click at [451, 147] on textarea "The passage outlines neuroplasticity, the brain's ability to reorganize itself,…" at bounding box center [303, 173] width 417 height 68
click at [438, 148] on textarea "The passage outlines neuroplasticity, the brain's ability to reorganize itself,…" at bounding box center [303, 173] width 417 height 68
type textarea "The passage outlines neuroplasticity, the brain's ability to reorganize itself,…"
click at [316, 219] on button "Verify" at bounding box center [303, 221] width 420 height 12
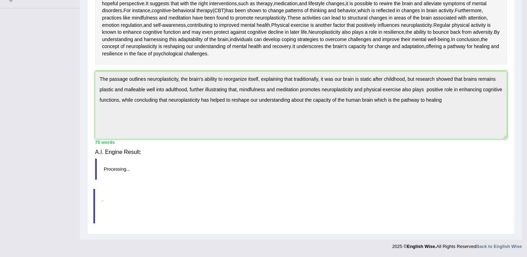
scroll to position [167, 0]
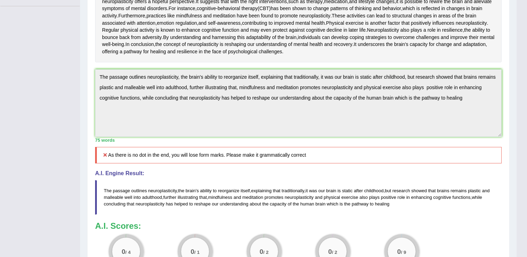
click at [31, 141] on div "Toggle navigation Home Practice Questions Speaking Practice Read Aloud Repeat S…" at bounding box center [258, 88] width 516 height 510
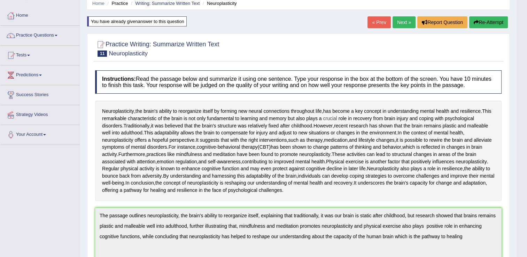
scroll to position [0, 0]
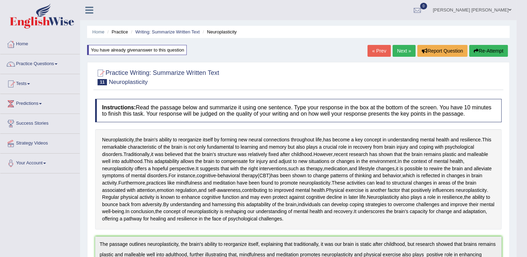
click at [485, 54] on button "Re-Attempt" at bounding box center [488, 51] width 39 height 12
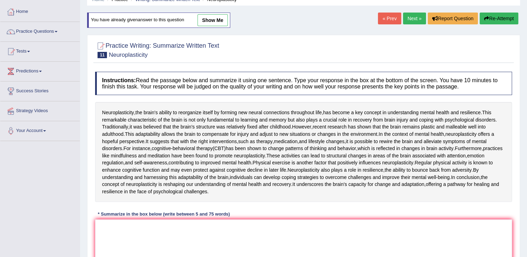
scroll to position [139, 0]
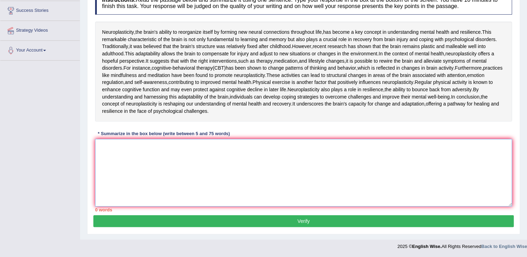
paste textarea "The passage outlines neuroplasticity, the brain's ability to reorganize itself,…"
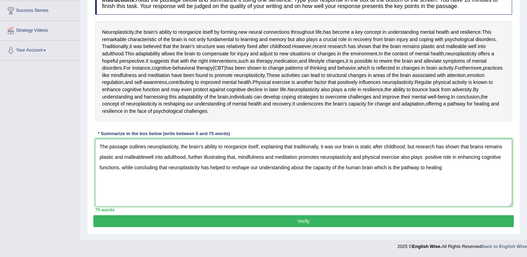
click at [443, 184] on textarea "The passage outlines neuroplasticity, the brain's ability to reorganize itself,…" at bounding box center [303, 173] width 417 height 68
click at [450, 183] on textarea "The passage outlines neuroplasticity, the brain's ability to reorganize itself,…" at bounding box center [303, 173] width 417 height 68
click at [444, 204] on textarea "The passage outlines neuroplasticity, the brain's ability to reorganize itself,…" at bounding box center [303, 173] width 417 height 68
click at [146, 196] on textarea "The passage outlines neuroplasticity, the brain's ability to reorganize itself,…" at bounding box center [303, 173] width 417 height 68
type textarea "The passage outlines neuroplasticity, the brain's ability to reorganize itself,…"
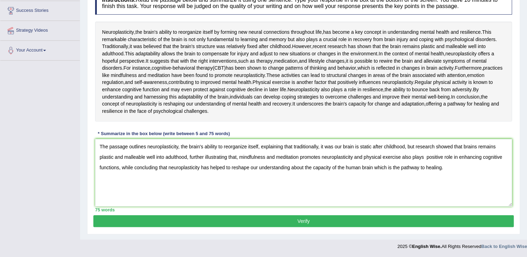
click at [178, 227] on button "Verify" at bounding box center [303, 221] width 420 height 12
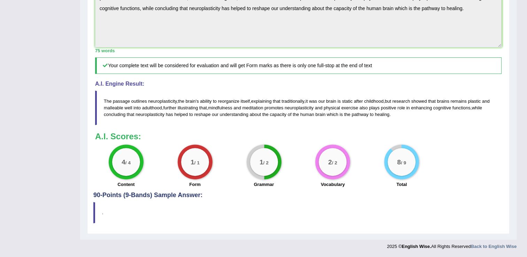
scroll to position [327, 0]
